Goal: Book appointment/travel/reservation

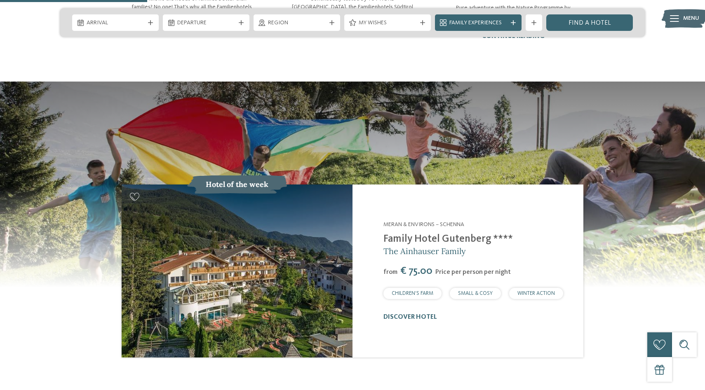
scroll to position [805, 0]
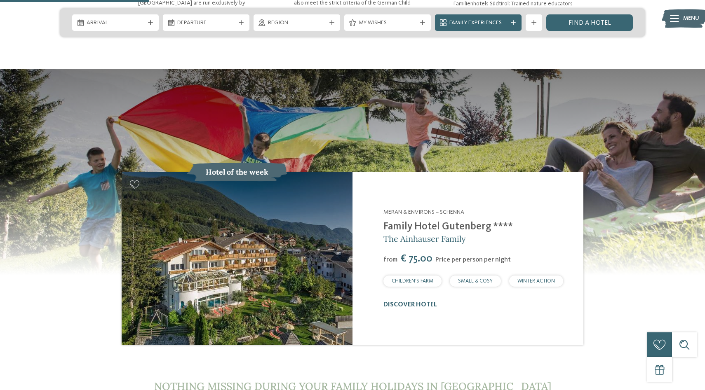
click at [308, 224] on img at bounding box center [237, 258] width 231 height 173
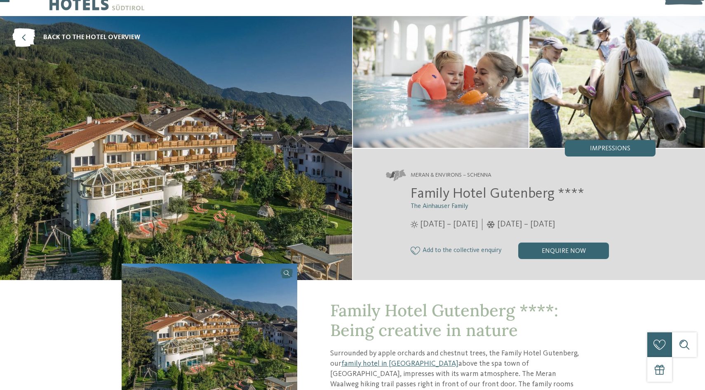
click at [218, 131] on img at bounding box center [176, 148] width 352 height 264
click at [213, 274] on img at bounding box center [210, 330] width 176 height 132
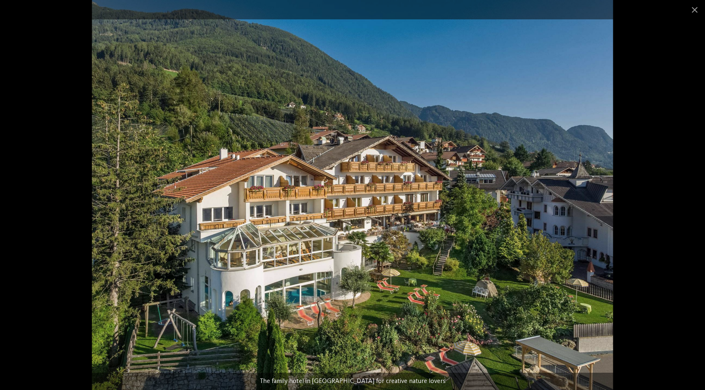
click at [705, 165] on div at bounding box center [352, 195] width 705 height 390
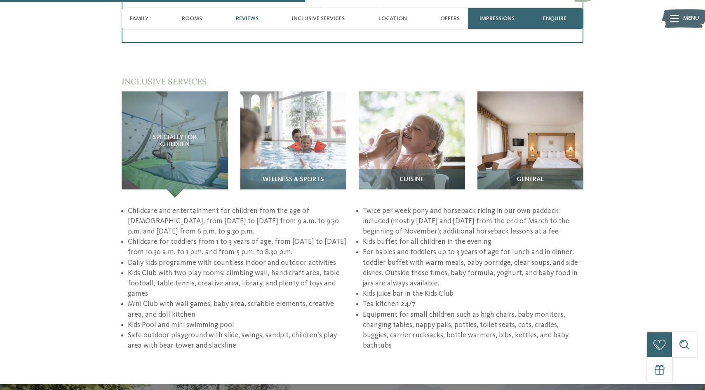
scroll to position [1043, 0]
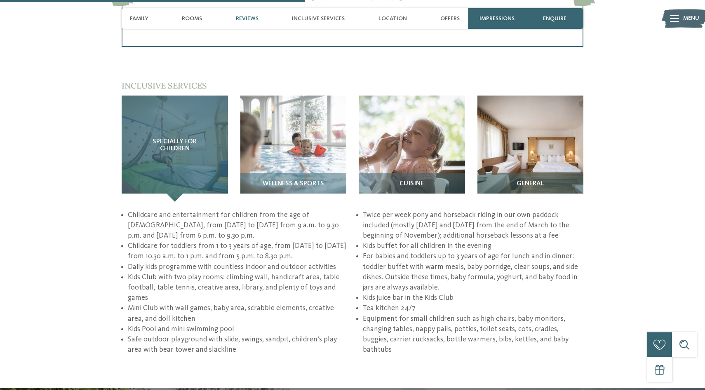
click at [164, 139] on span "Specially for children" at bounding box center [174, 146] width 73 height 14
click at [189, 138] on div "Specially for children" at bounding box center [175, 149] width 106 height 106
